Goal: Transaction & Acquisition: Book appointment/travel/reservation

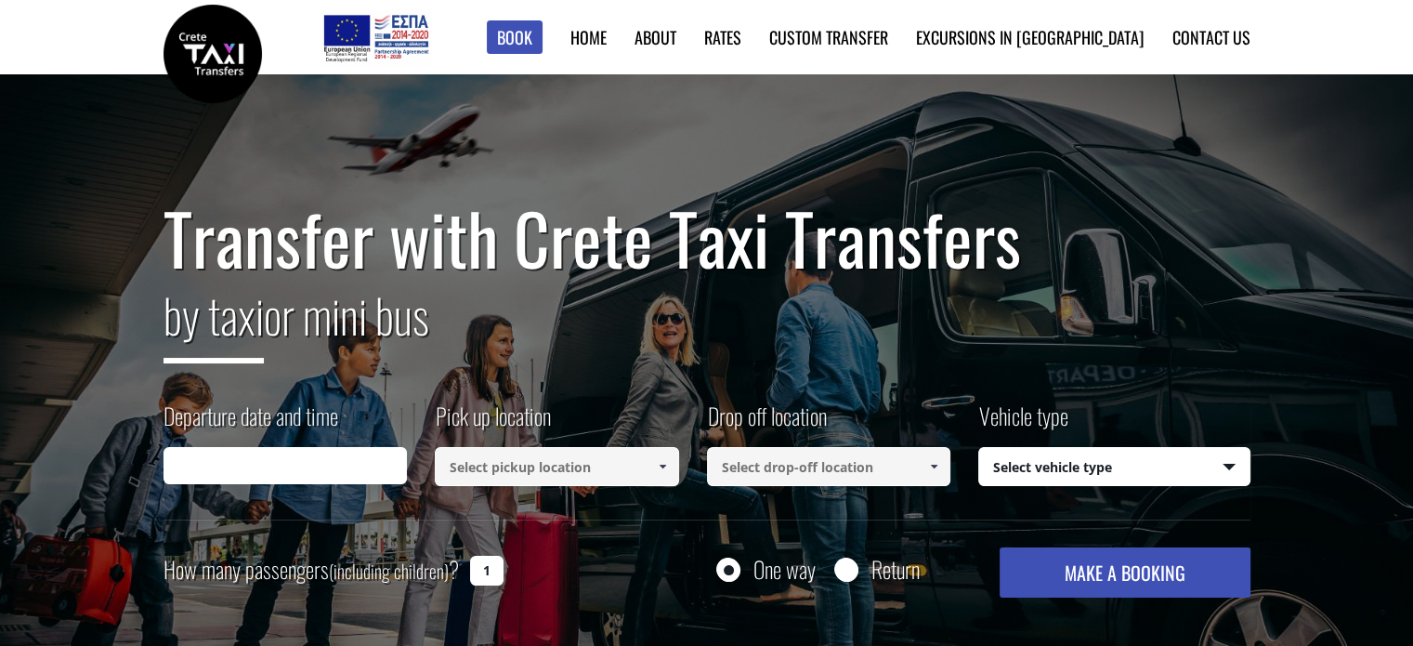
type input "10/10/2025 03:06"
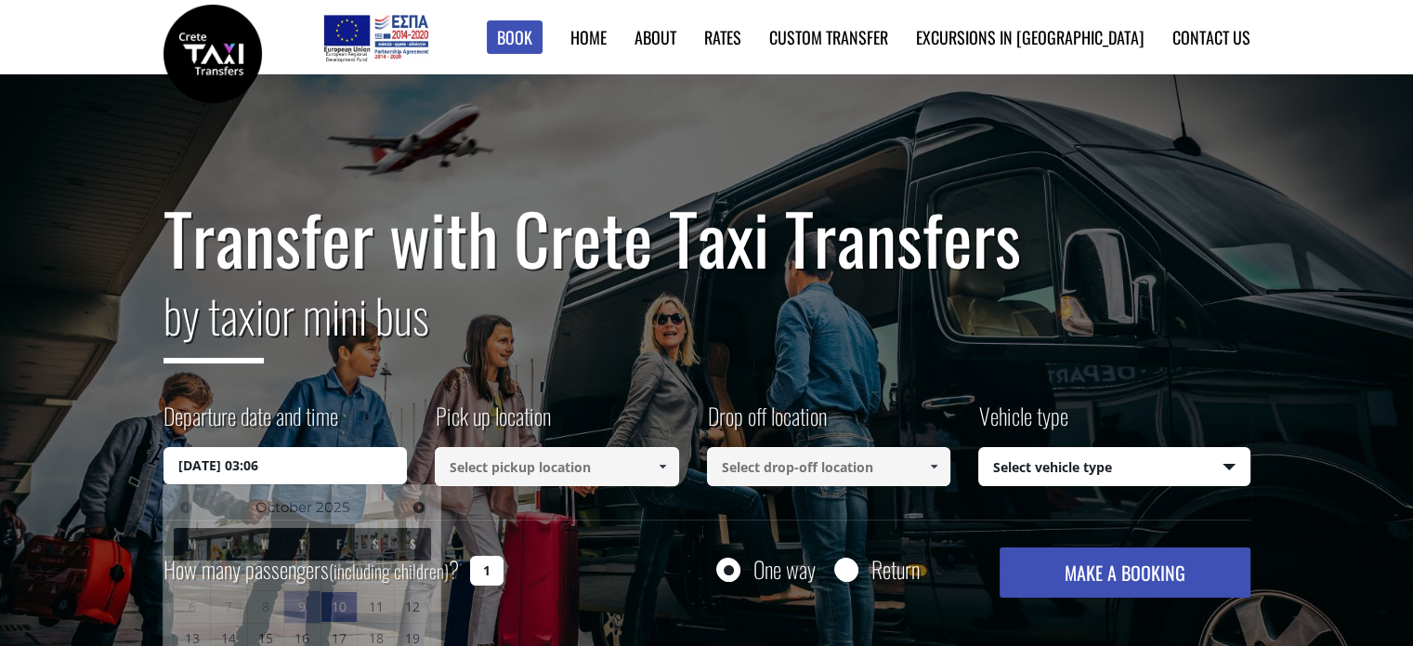
click at [338, 478] on input "10/10/2025 03:06" at bounding box center [285, 465] width 244 height 37
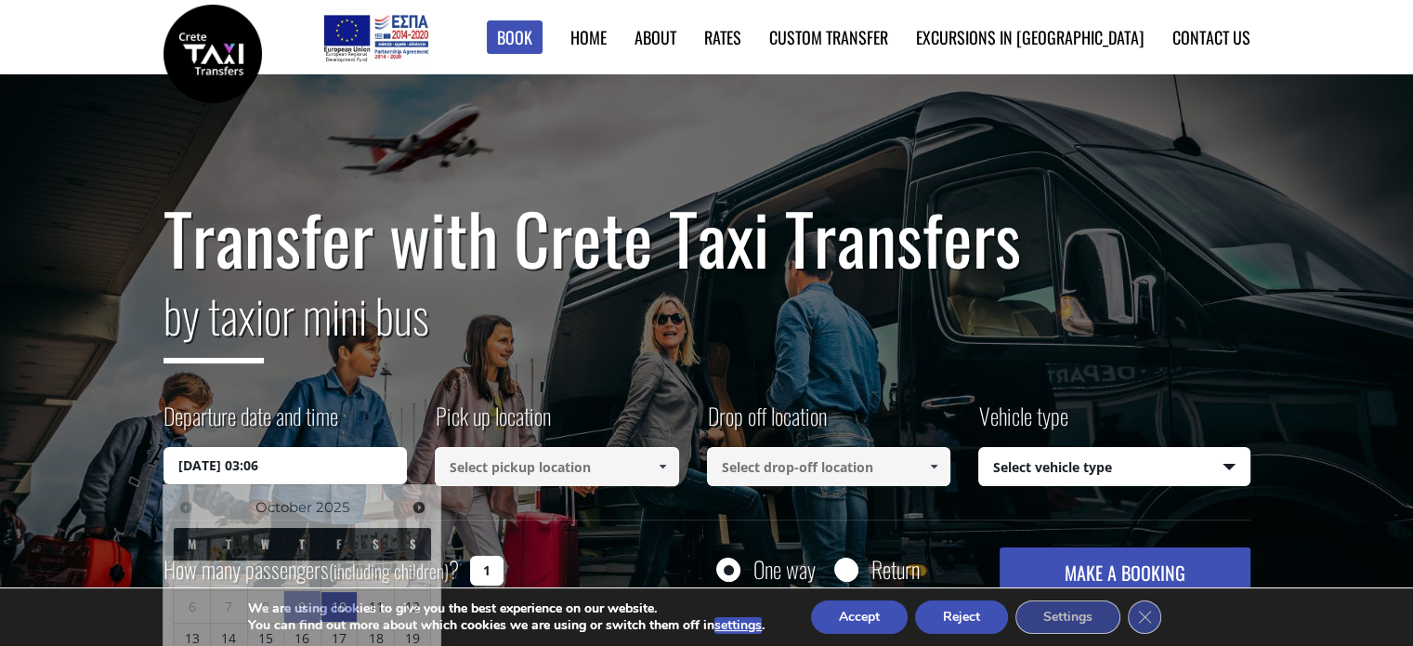
click at [561, 470] on input at bounding box center [557, 466] width 244 height 39
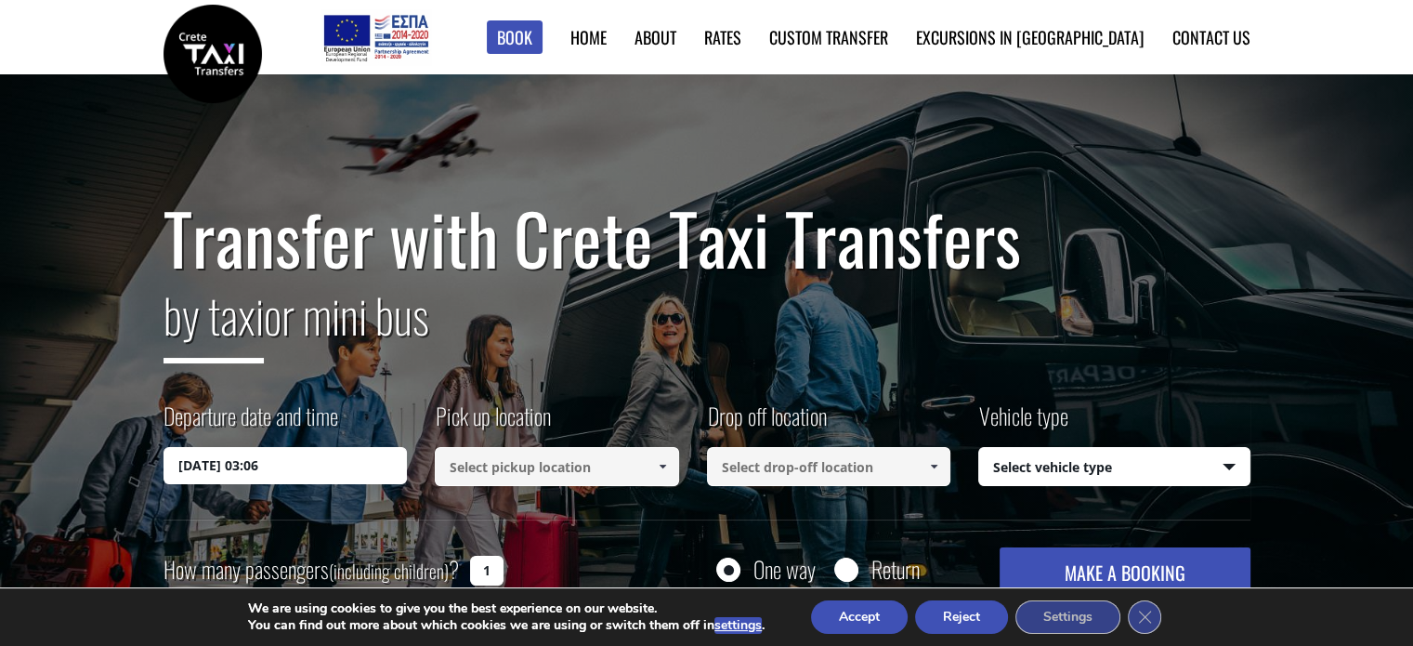
click at [836, 611] on button "Accept" at bounding box center [859, 616] width 97 height 33
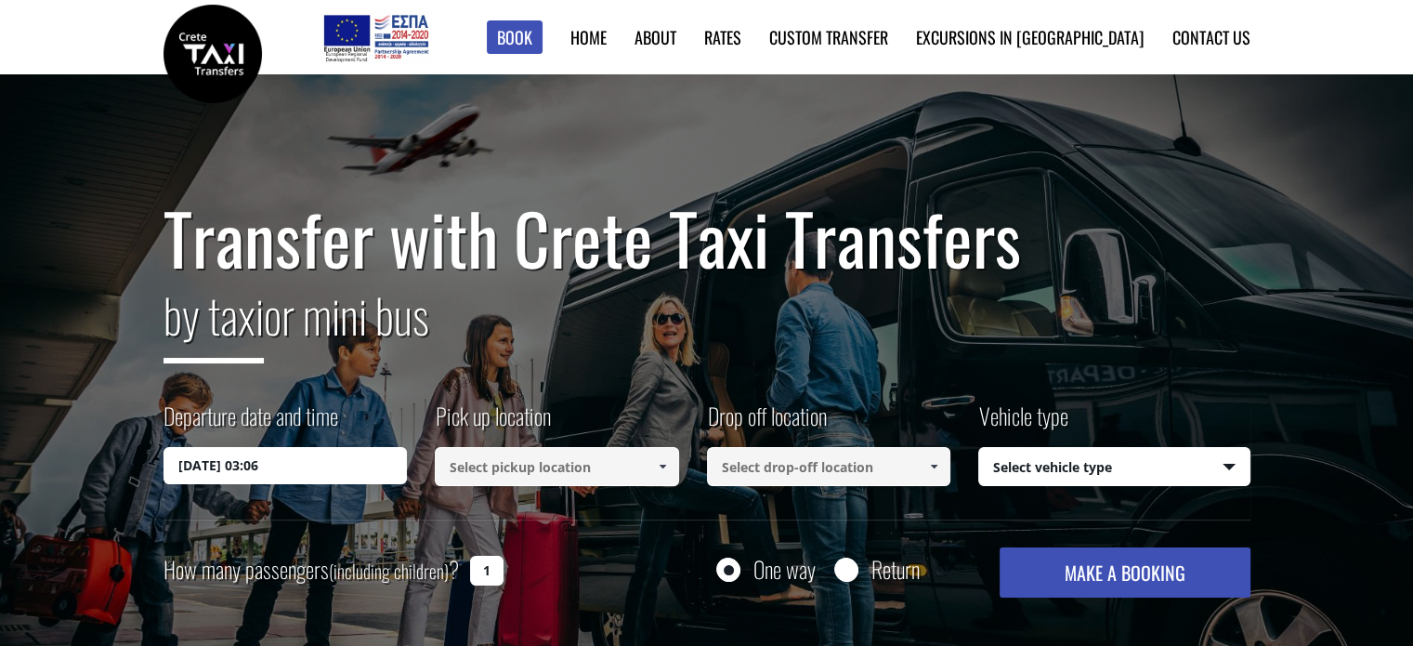
click at [639, 466] on input at bounding box center [557, 466] width 244 height 39
click at [664, 468] on span at bounding box center [662, 466] width 15 height 15
type input "a"
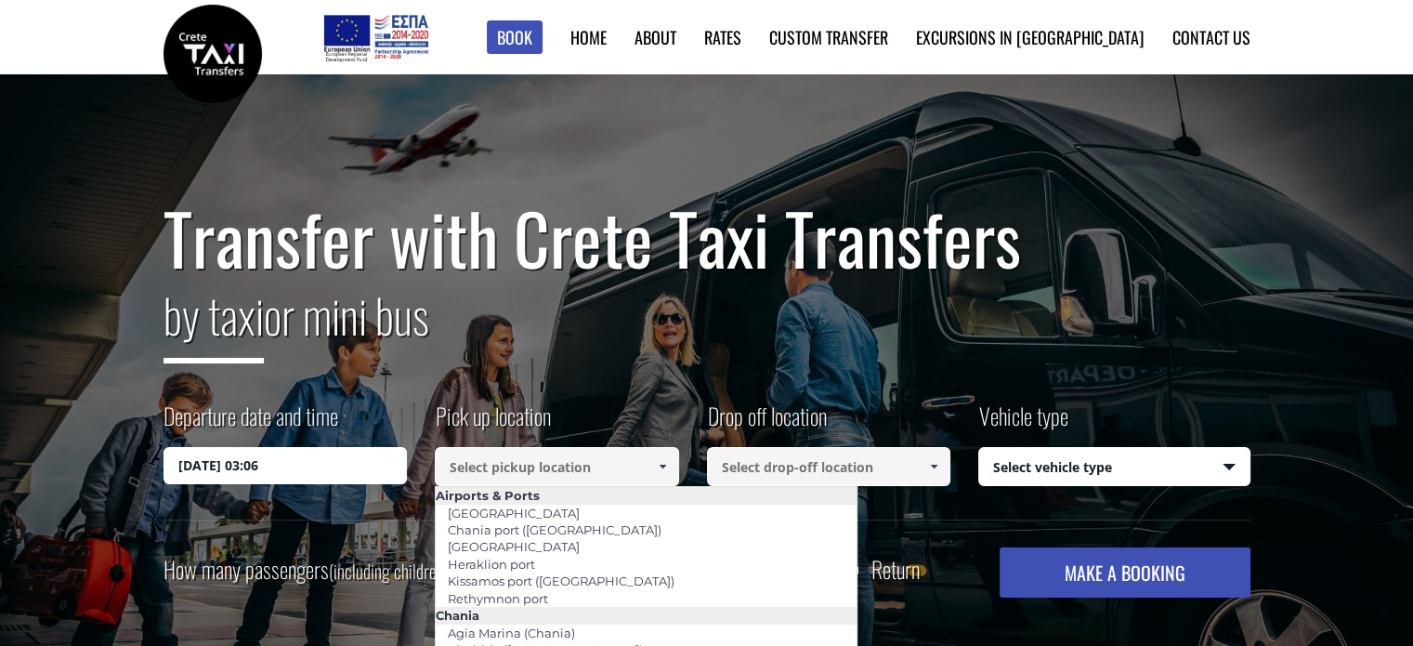
type input "e"
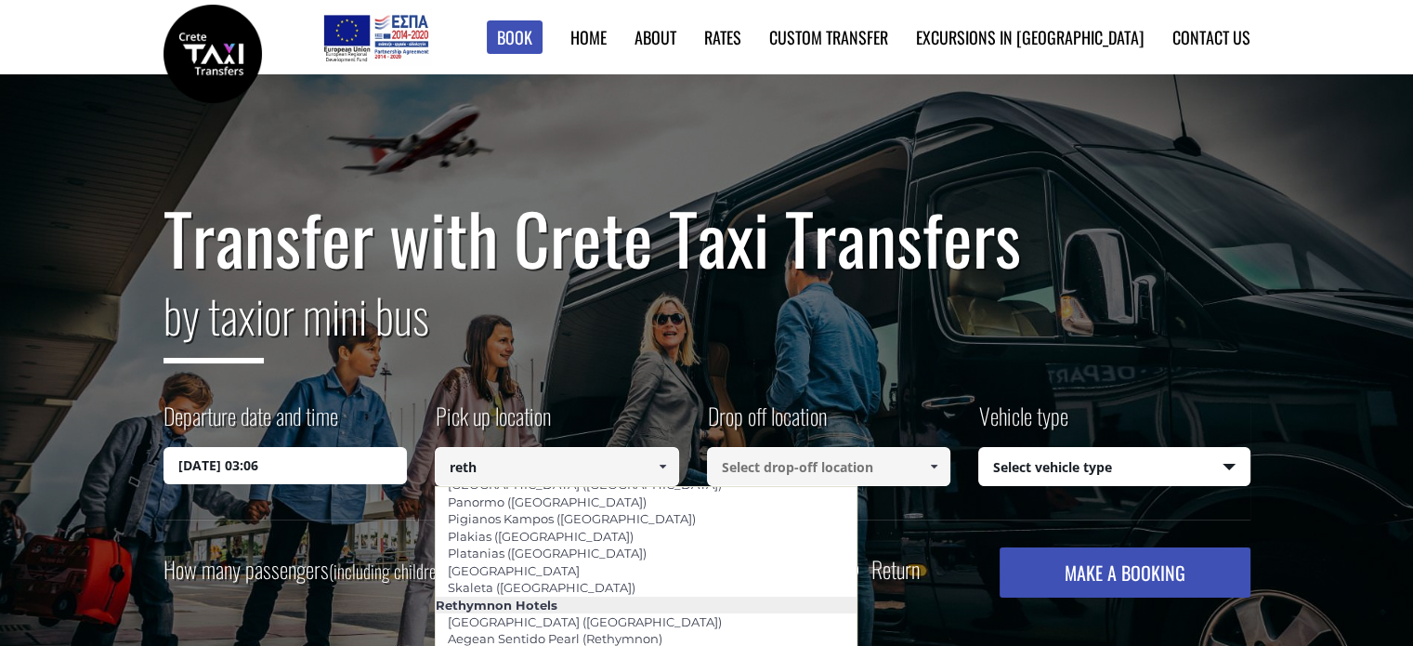
scroll to position [92, 0]
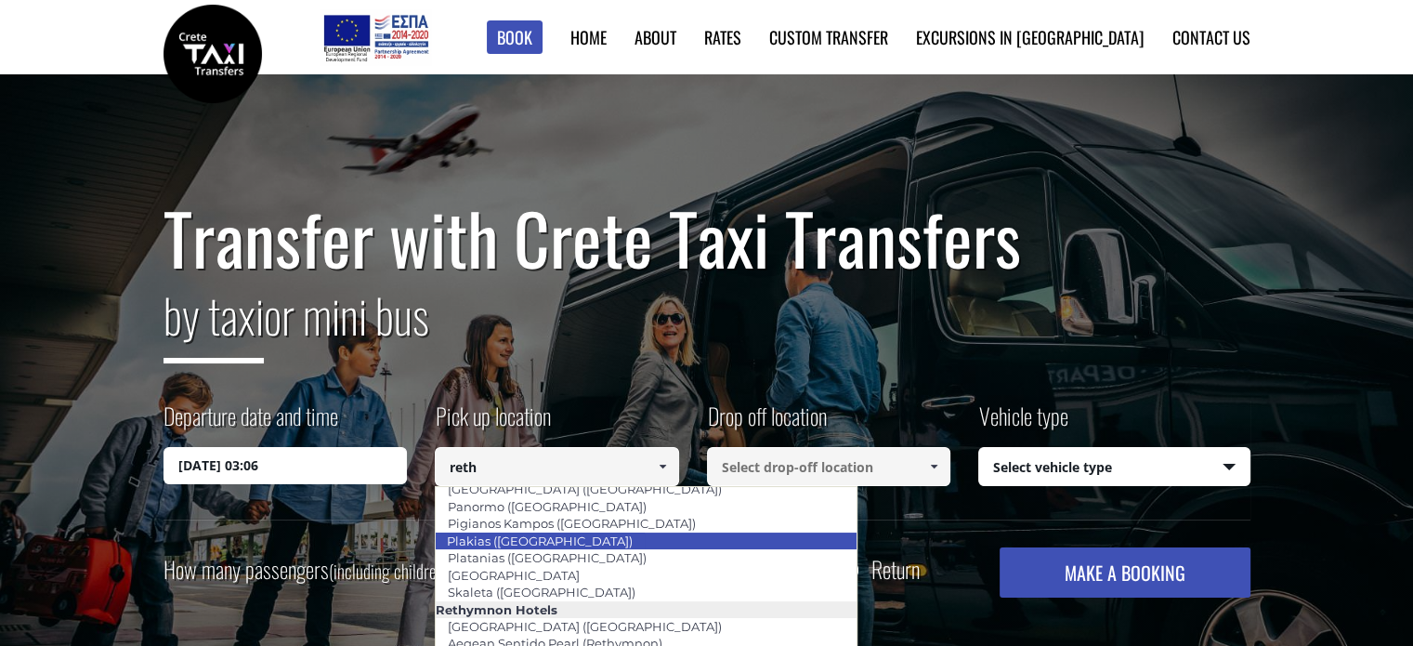
click at [619, 540] on li "Plakias ([GEOGRAPHIC_DATA])" at bounding box center [646, 540] width 421 height 17
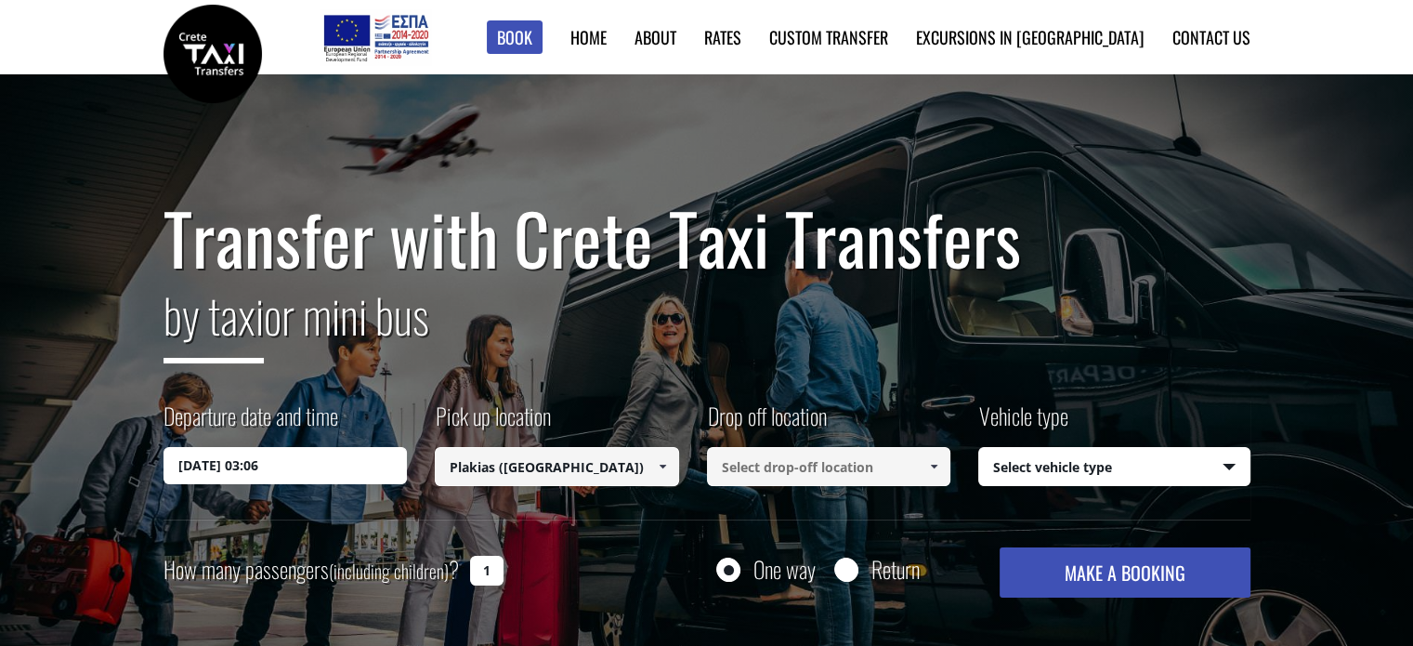
type input "Plakias ([GEOGRAPHIC_DATA])"
click at [777, 479] on input at bounding box center [829, 466] width 244 height 39
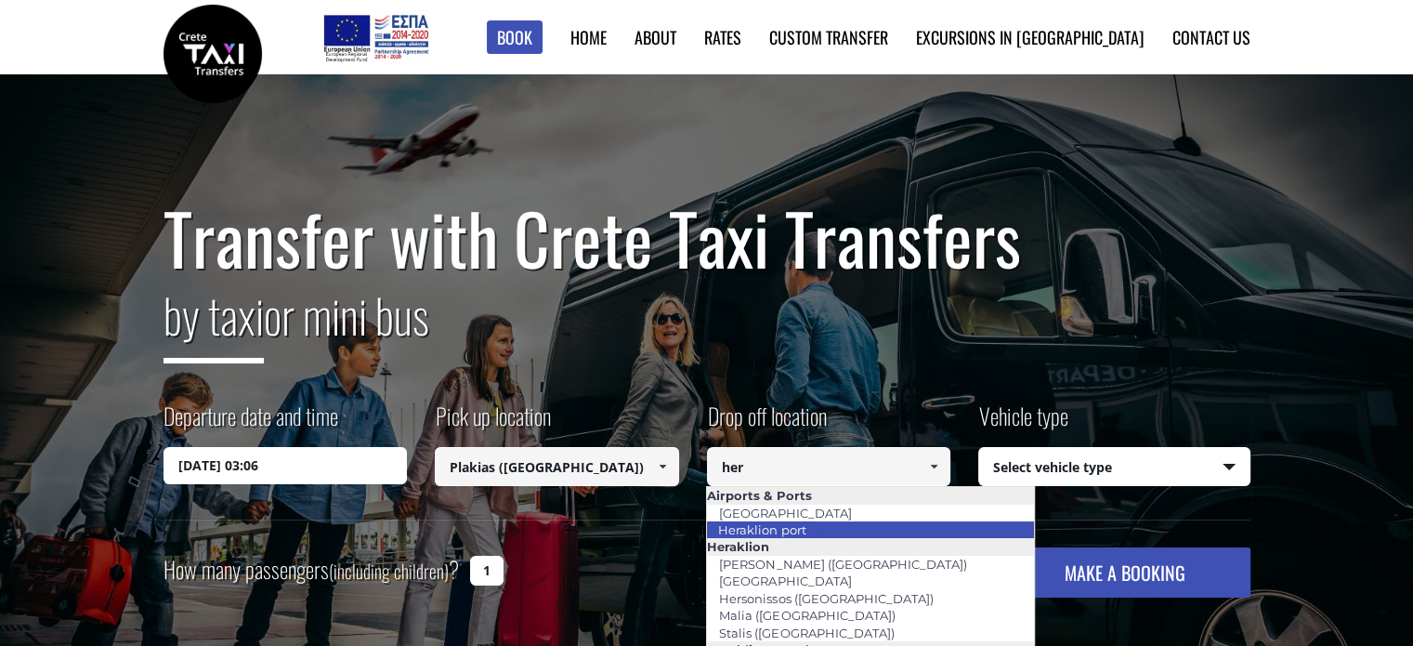
click at [775, 534] on link "Heraklion port" at bounding box center [761, 529] width 111 height 26
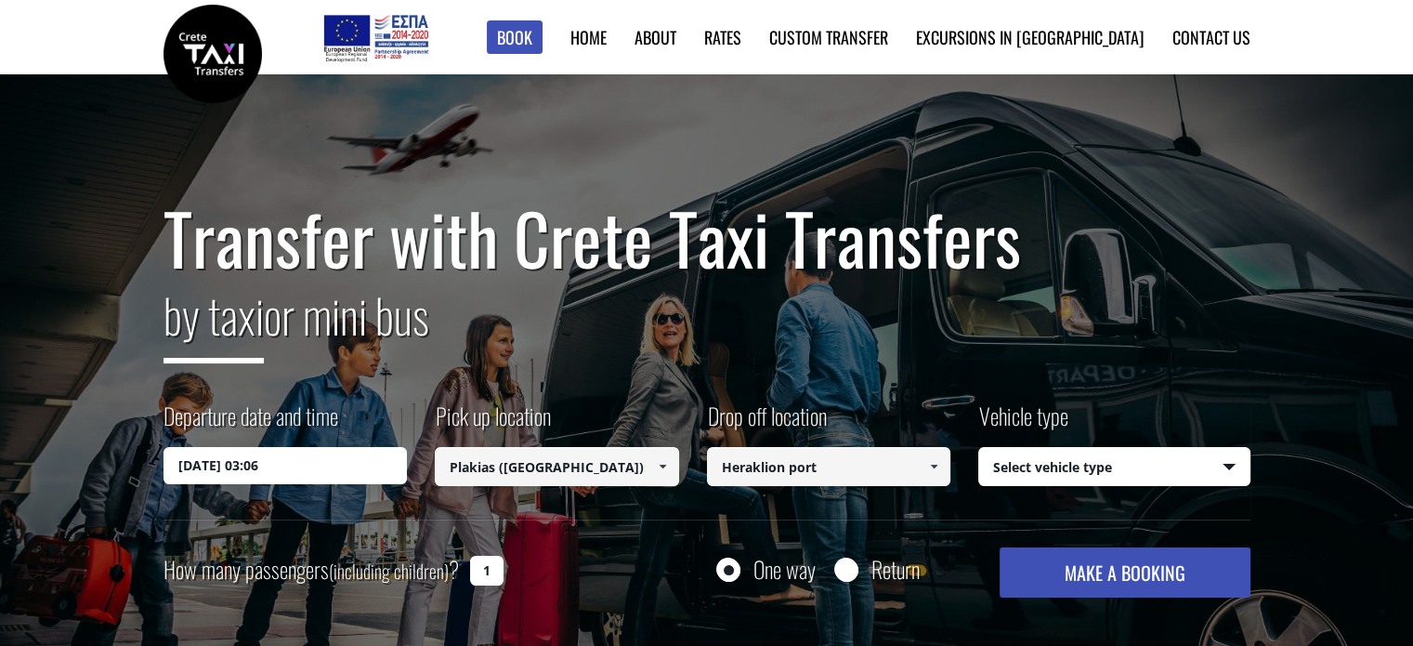
type input "Heraklion port"
click at [1051, 464] on select "Select vehicle type Taxi (4 passengers) Mercedes E Class Mini Van (7 passengers…" at bounding box center [1114, 467] width 270 height 39
select select "540"
click at [979, 448] on select "Select vehicle type Taxi (4 passengers) Mercedes E Class Mini Van (7 passengers…" at bounding box center [1114, 467] width 270 height 39
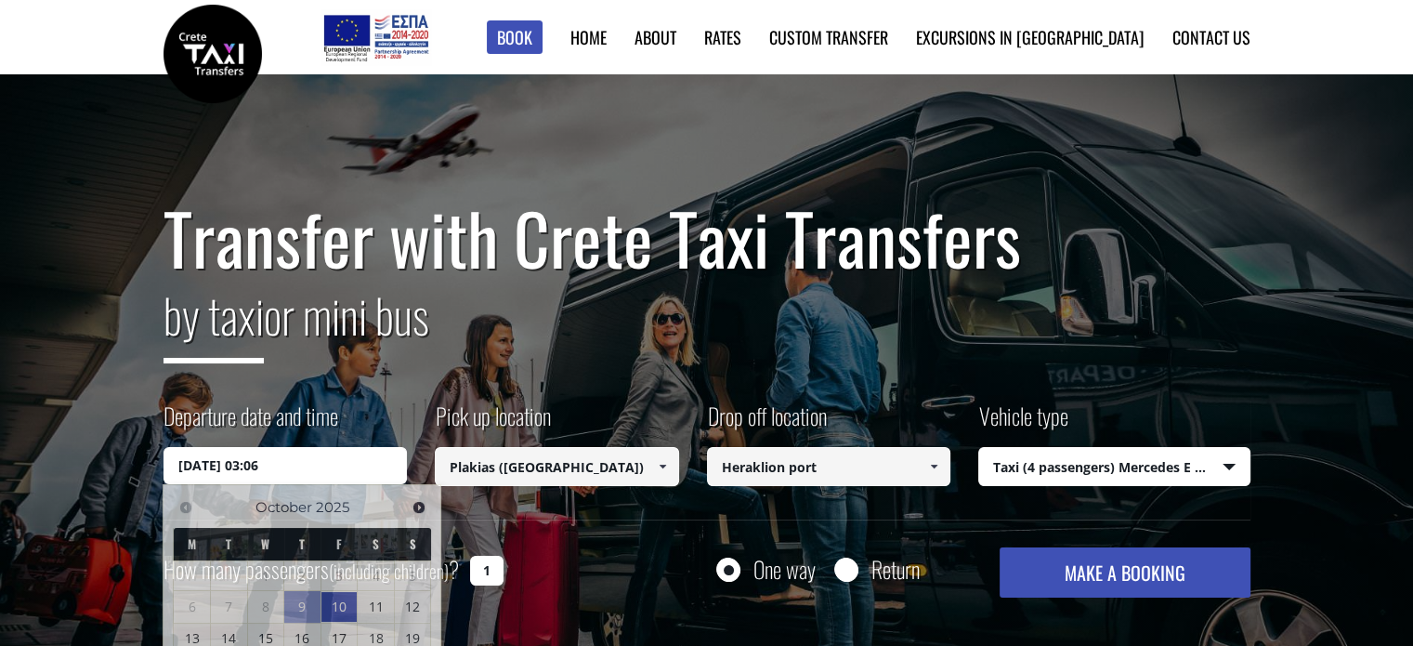
click at [309, 477] on input "10/10/2025 03:06" at bounding box center [285, 465] width 244 height 37
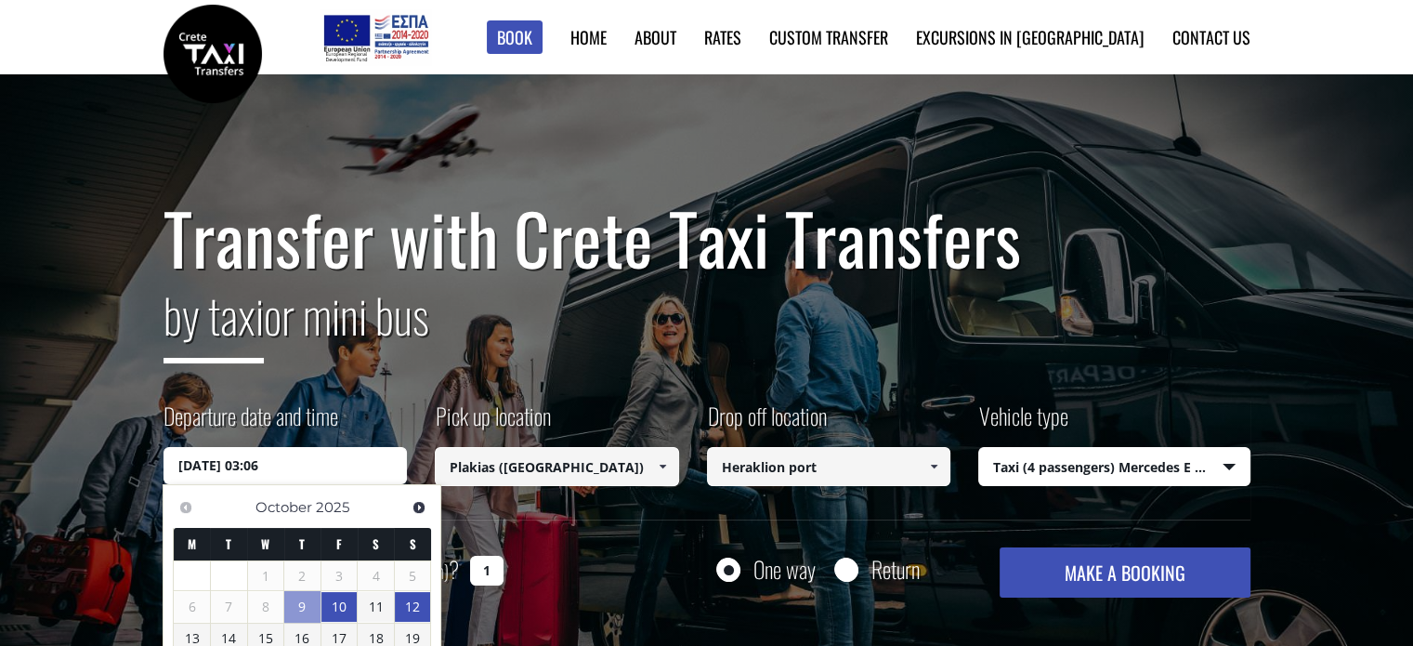
click at [411, 603] on link "12" at bounding box center [413, 607] width 36 height 30
click at [268, 470] on input "12/10/2025 00:00" at bounding box center [285, 465] width 244 height 37
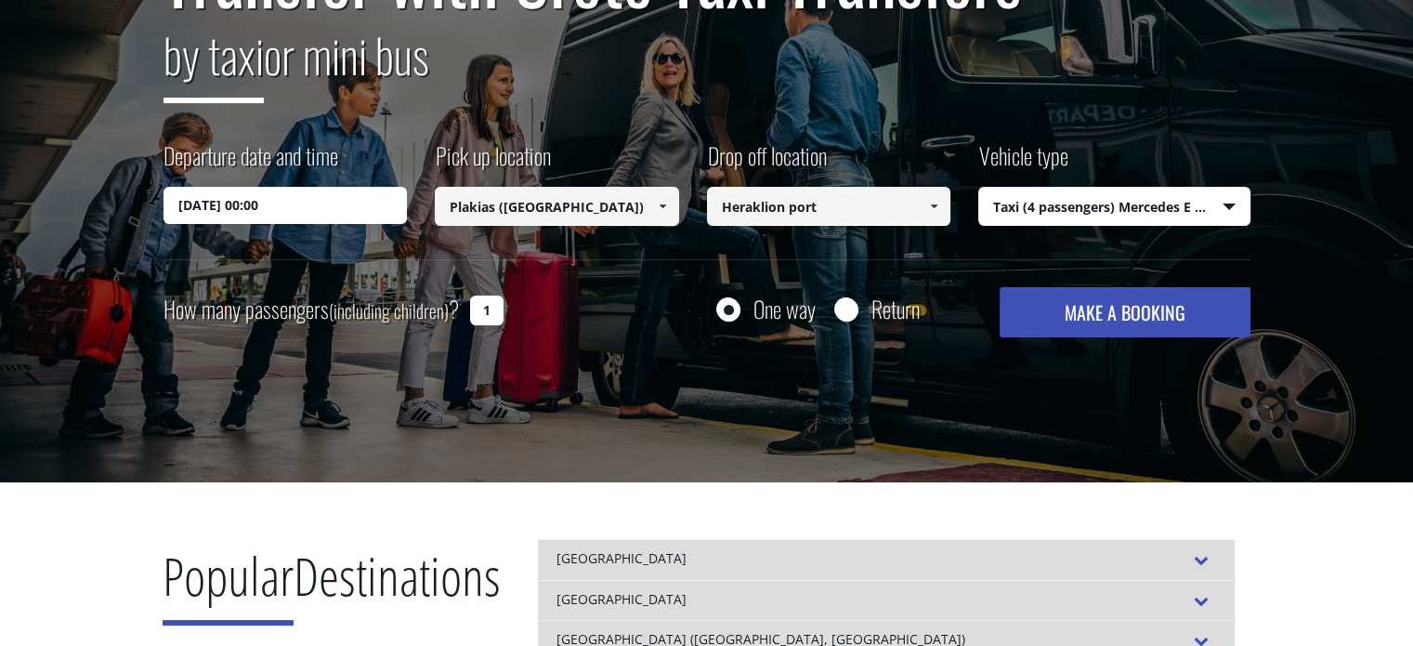
scroll to position [346, 0]
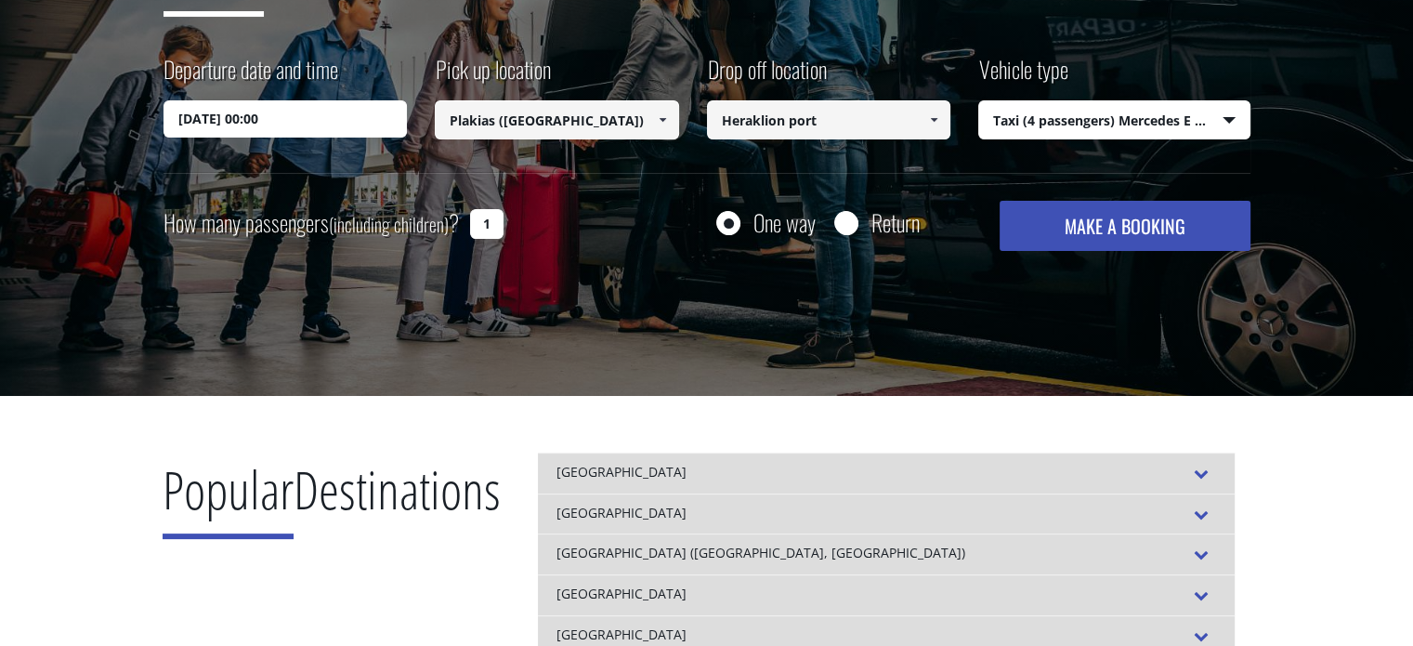
click at [380, 97] on div "Departure date and time 12/10/2025 00:00" at bounding box center [299, 95] width 272 height 85
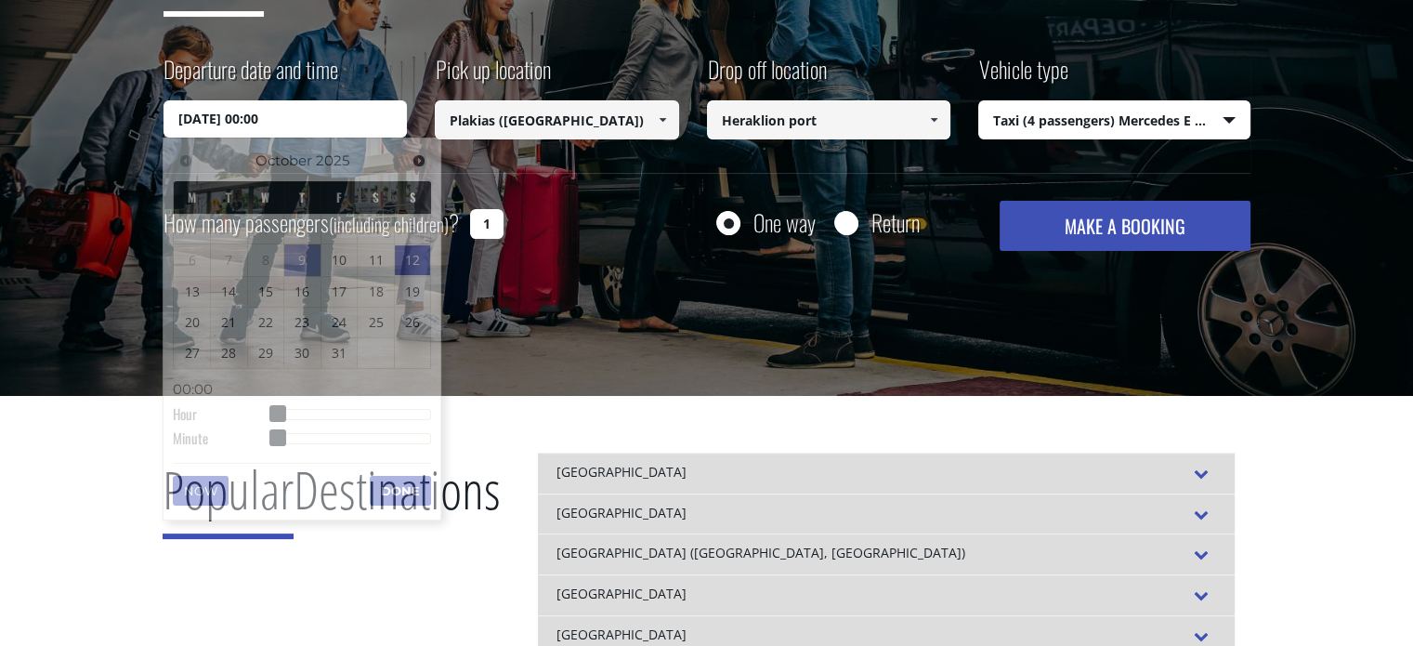
click at [308, 102] on input "12/10/2025 00:00" at bounding box center [285, 118] width 244 height 37
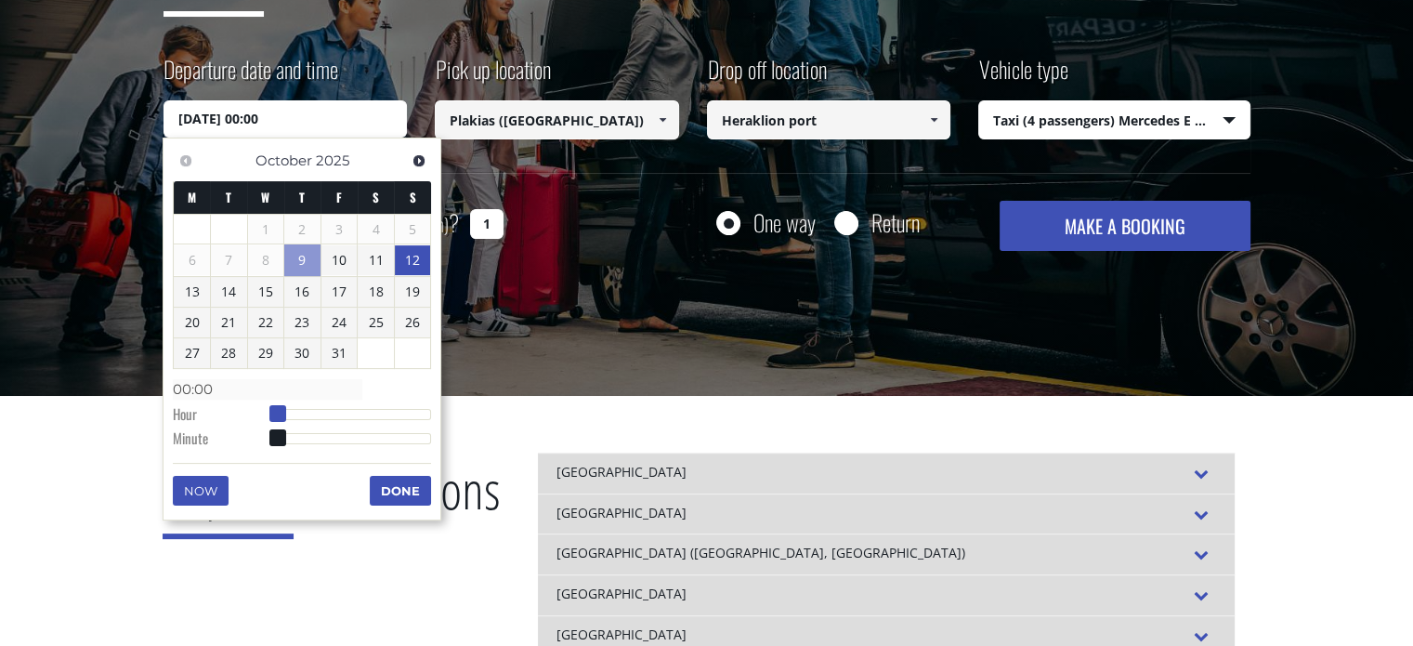
type input "12/10/2025 01:00"
type input "01:00"
type input "12/10/2025 02:00"
type input "02:00"
type input "12/10/2025 03:00"
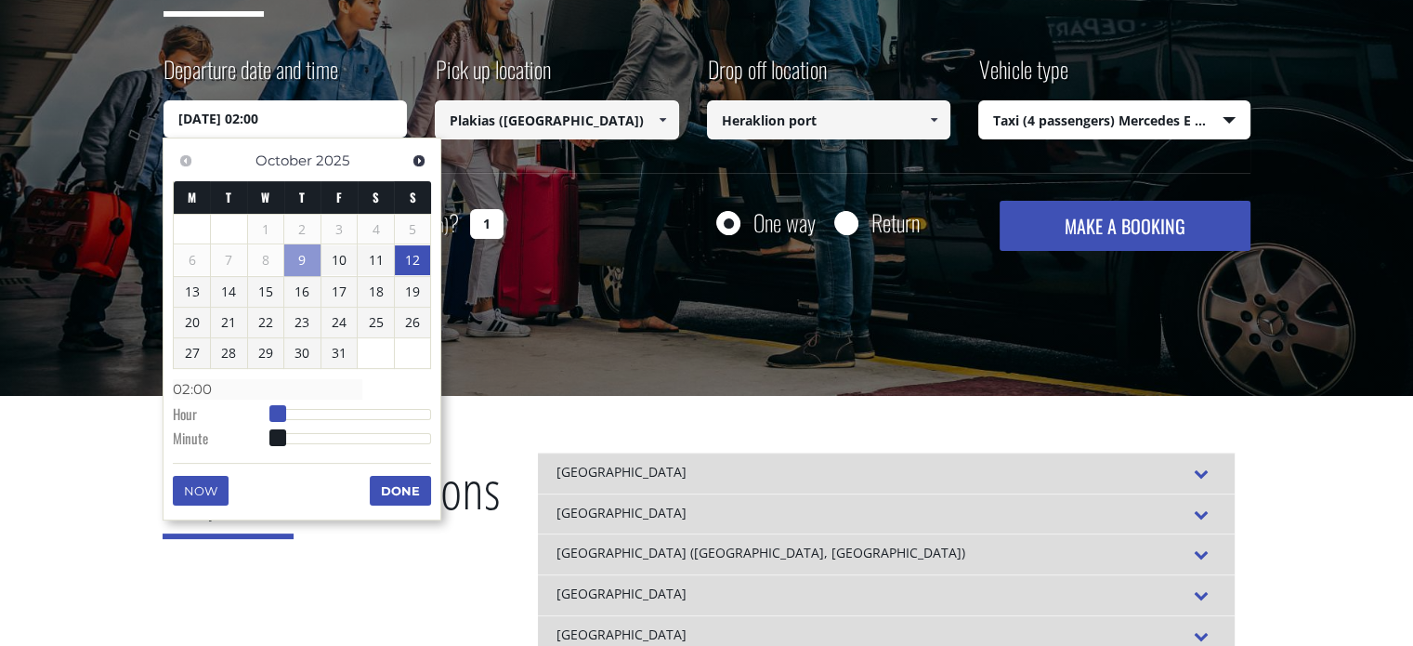
type input "03:00"
type input "12/10/2025 04:00"
type input "04:00"
type input "12/10/2025 05:00"
type input "05:00"
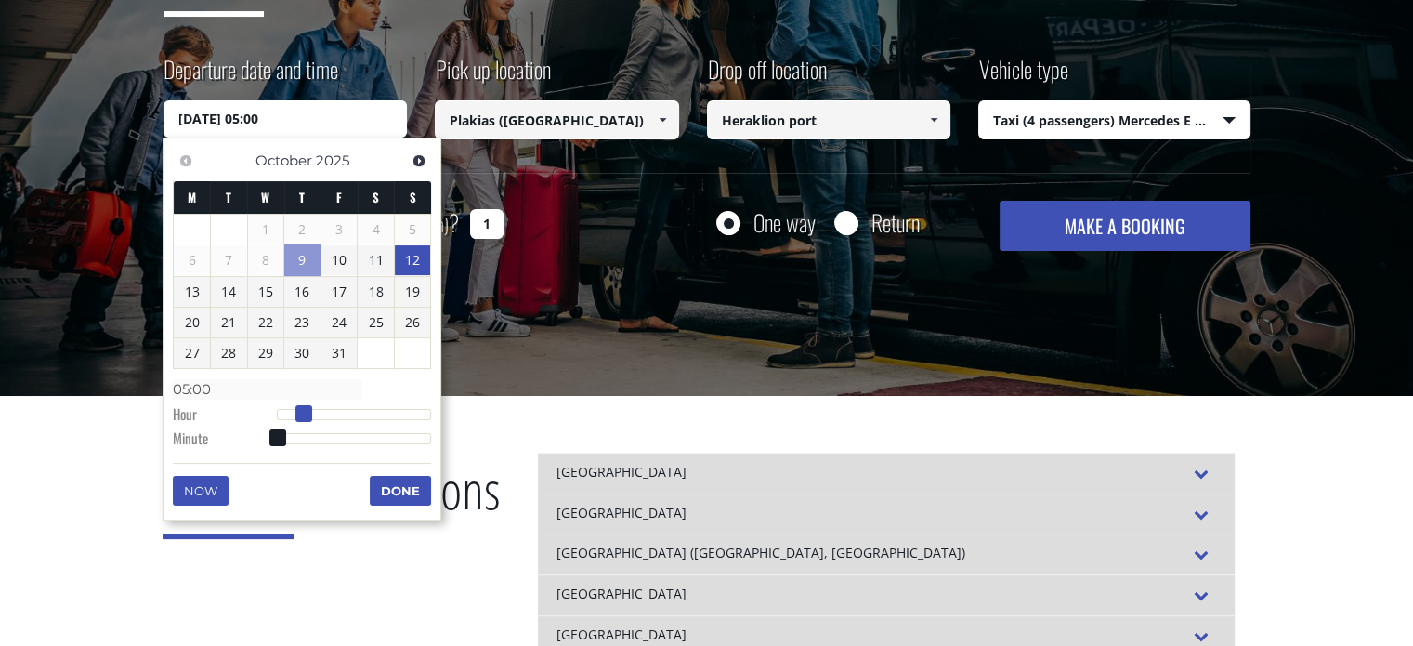
type input "12/10/2025 06:00"
type input "06:00"
type input "12/10/2025 07:00"
type input "07:00"
type input "12/10/2025 08:00"
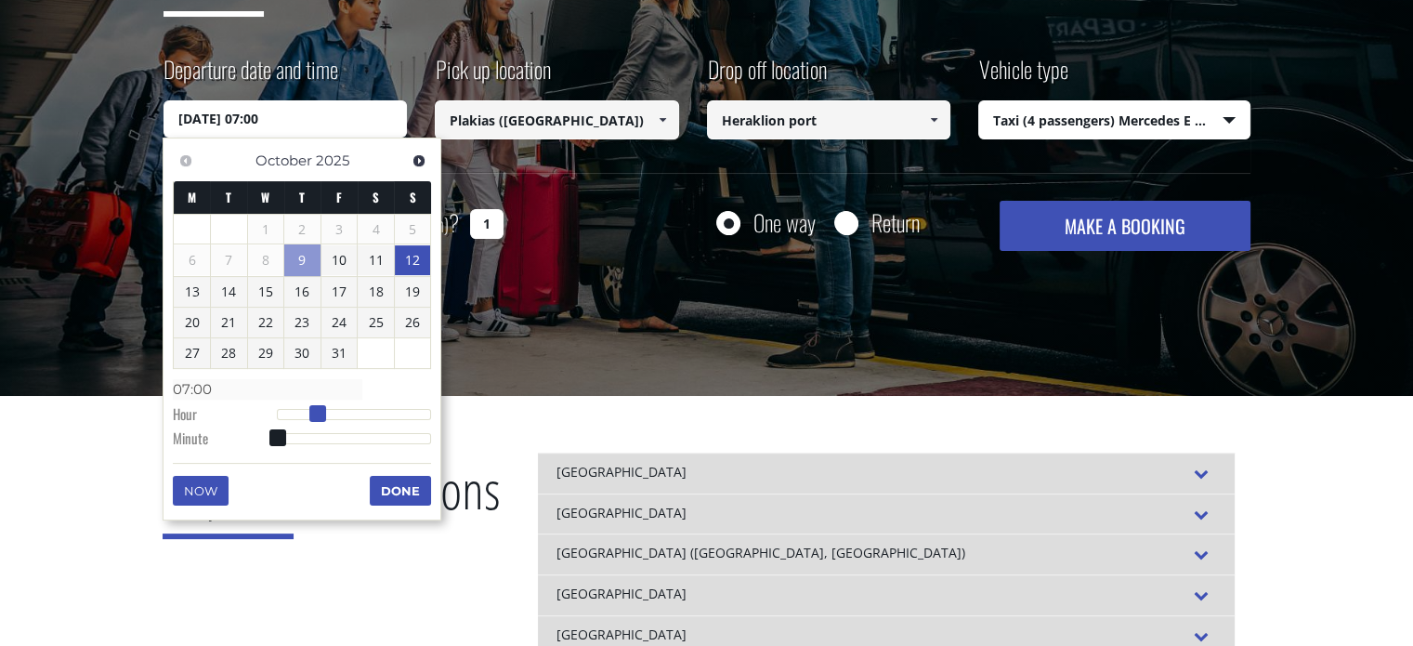
type input "08:00"
type input "12/10/2025 09:00"
type input "09:00"
type input "12/10/2025 10:00"
type input "10:00"
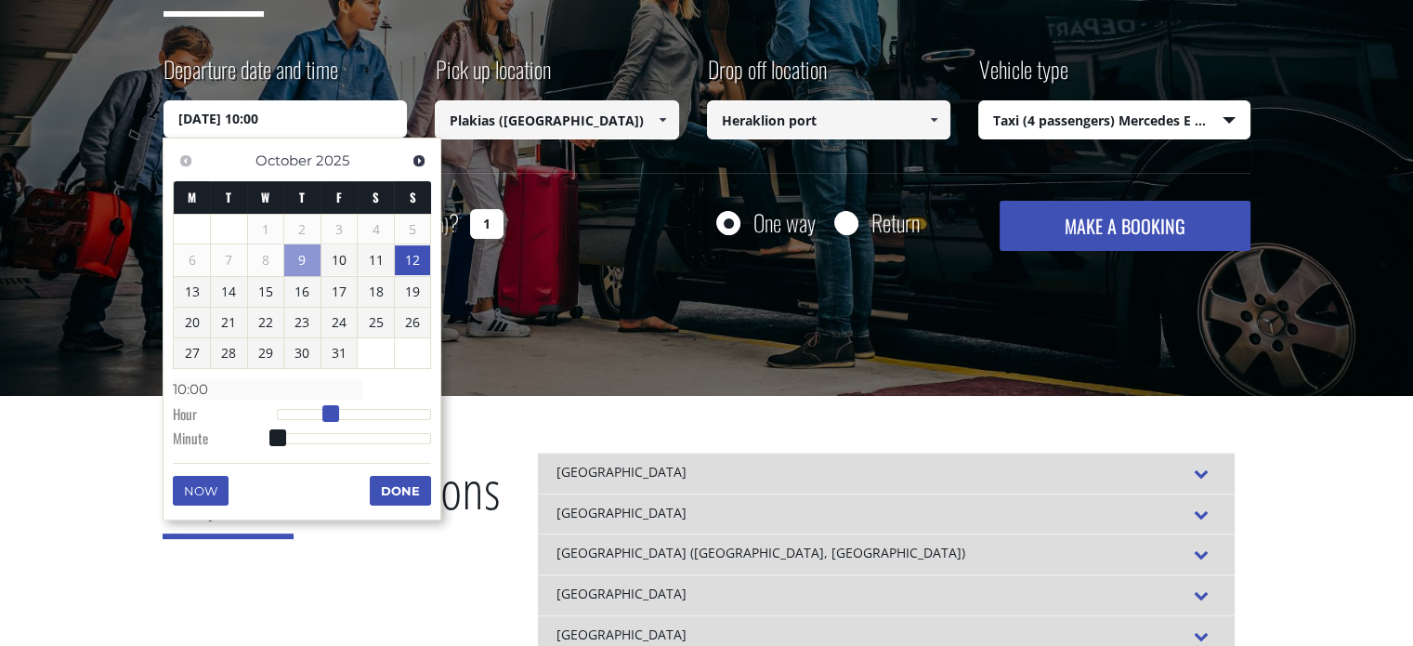
type input "[DATE] 11:00"
type input "11:00"
drag, startPoint x: 275, startPoint y: 417, endPoint x: 348, endPoint y: 438, distance: 76.2
click at [348, 438] on dl "Time 11:00 Hour Minute Second Millisecond Microsecond Time Zone -1200 -1100 -10…" at bounding box center [302, 412] width 258 height 79
click at [389, 489] on button "Done" at bounding box center [400, 491] width 61 height 30
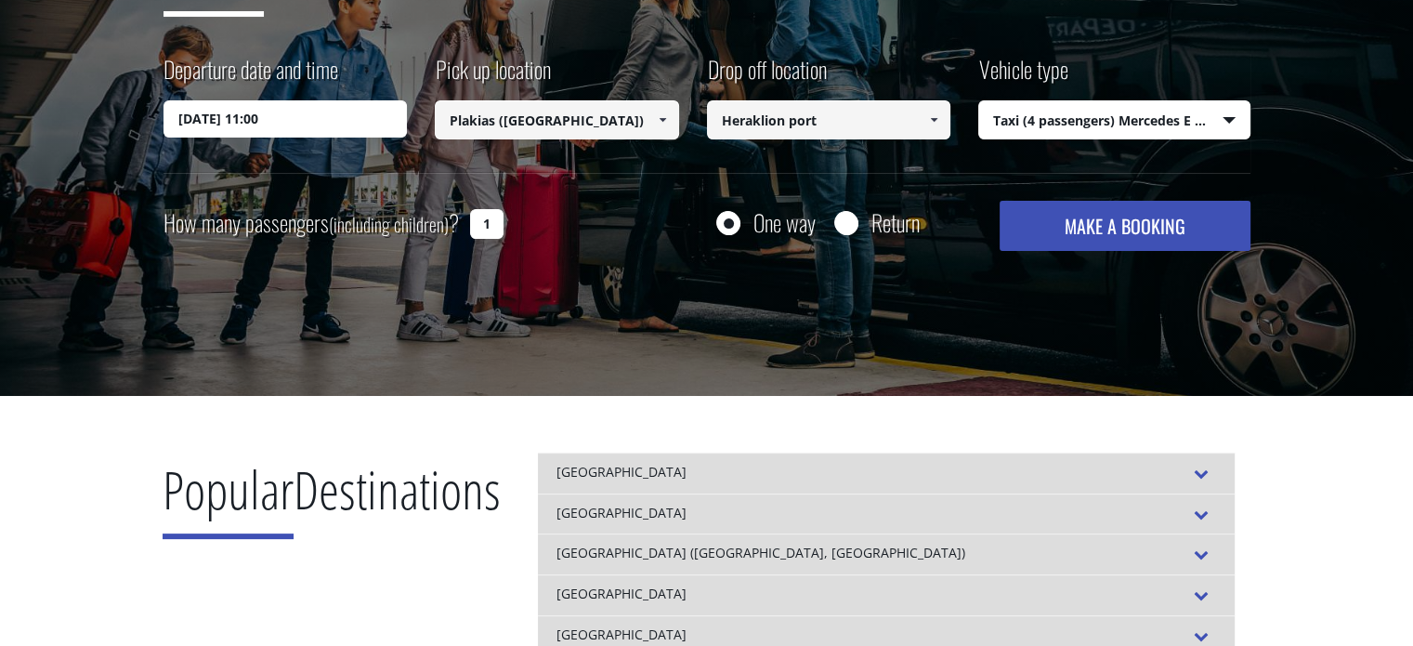
click at [1117, 229] on button "MAKE A BOOKING" at bounding box center [1124, 226] width 250 height 50
